Goal: Information Seeking & Learning: Learn about a topic

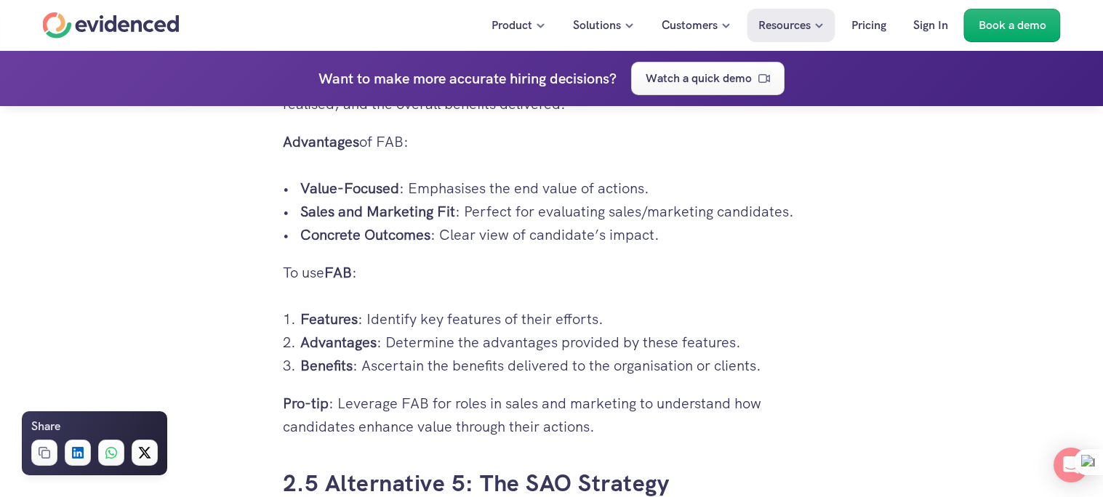
scroll to position [4257, 0]
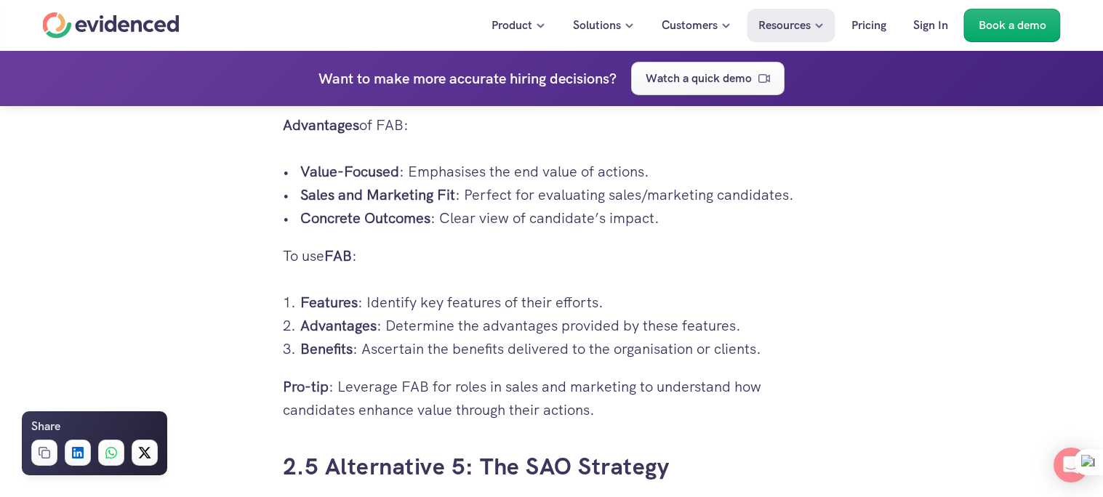
drag, startPoint x: 297, startPoint y: 299, endPoint x: 773, endPoint y: 357, distance: 479.8
click at [773, 357] on ol "Features : Identify key features of their efforts. Advantages : Determine the a…" at bounding box center [552, 326] width 538 height 70
copy ol "Features : Identify key features of their efforts. Advantages : Determine the a…"
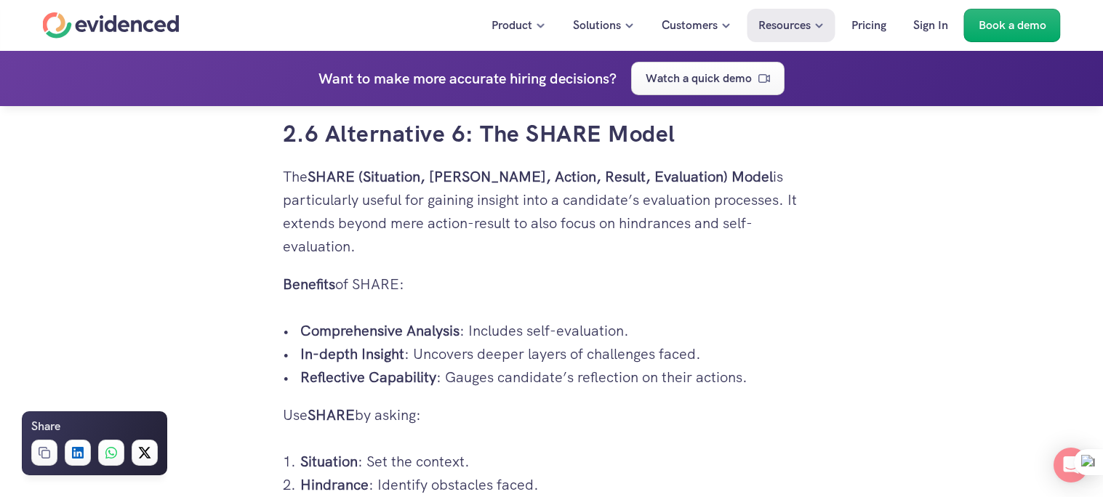
scroll to position [5034, 0]
drag, startPoint x: 567, startPoint y: 199, endPoint x: 780, endPoint y: 196, distance: 213.1
click at [780, 196] on p "The SHARE (Situation, Hindrance, Action, Result, Evaluation) Model is particula…" at bounding box center [552, 212] width 538 height 93
click at [710, 243] on p "The SHARE (Situation, Hindrance, Action, Result, Evaluation) Model is particula…" at bounding box center [552, 212] width 538 height 93
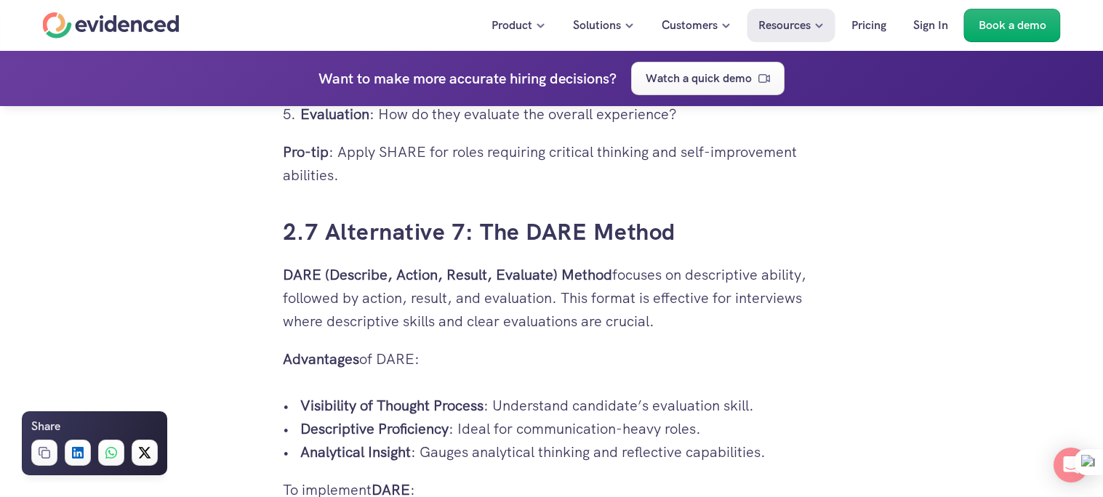
scroll to position [5490, 0]
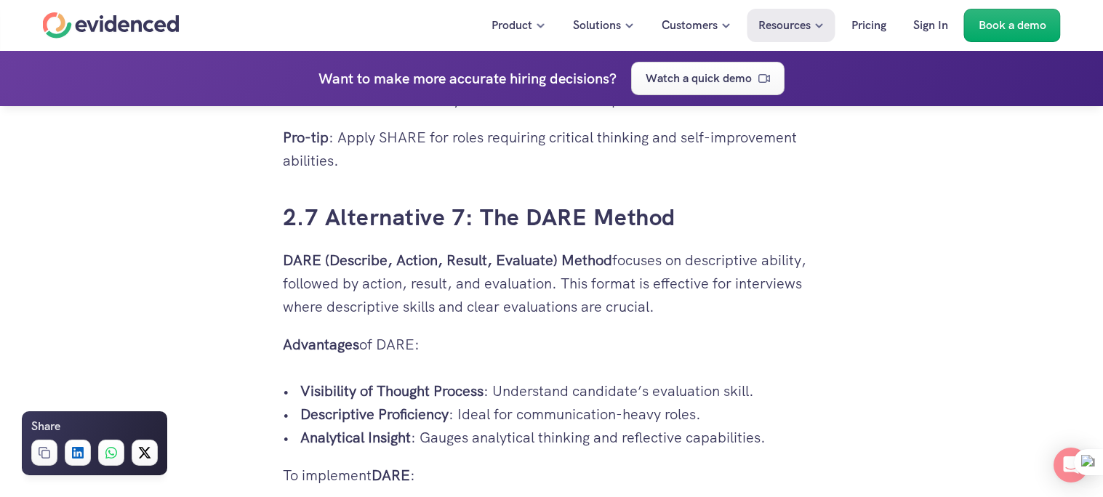
drag, startPoint x: 560, startPoint y: 261, endPoint x: 276, endPoint y: 255, distance: 283.6
copy strong "DARE (Describe, Action, Result, Evaluate)"
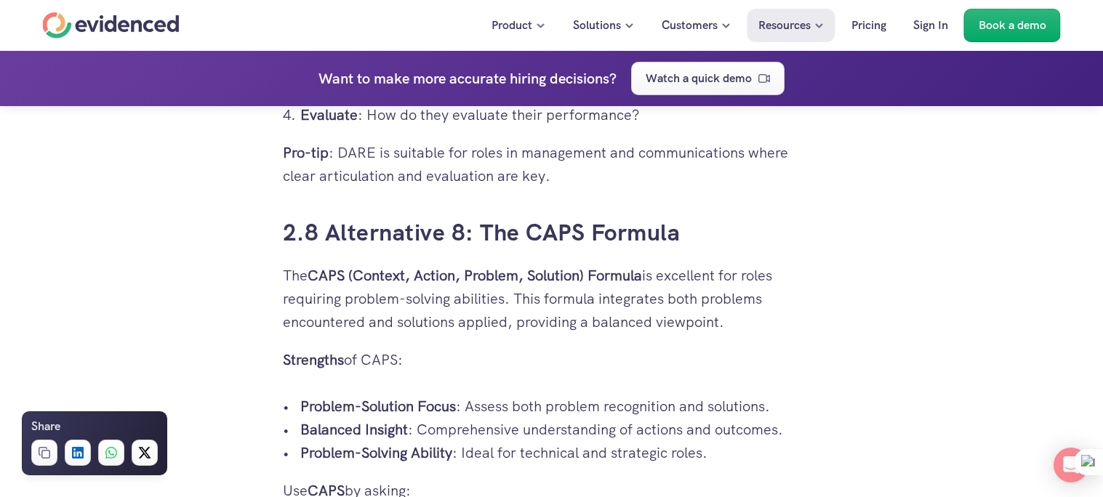
scroll to position [5974, 0]
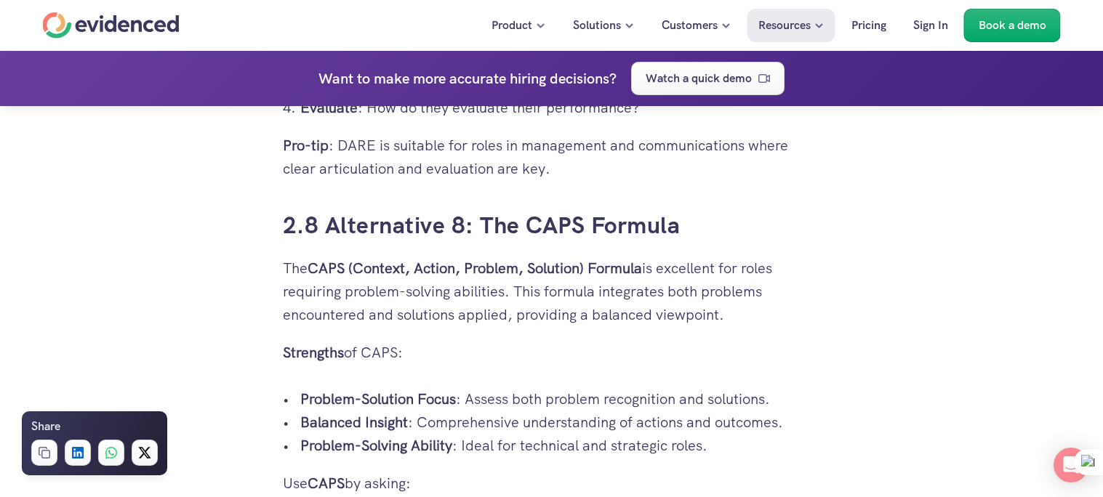
drag, startPoint x: 589, startPoint y: 268, endPoint x: 306, endPoint y: 262, distance: 282.9
click at [306, 262] on p "The CAPS (Context, Action, Problem, Solution) Formula is excellent for roles re…" at bounding box center [552, 292] width 538 height 70
copy p "CAPS (Context, Action, Problem, Solution)"
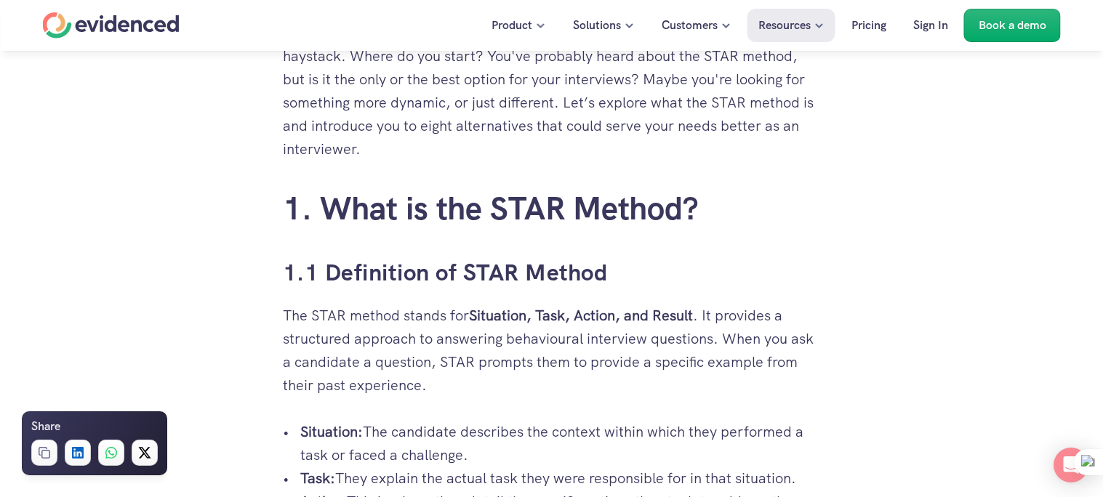
scroll to position [0, 0]
